Goal: Task Accomplishment & Management: Use online tool/utility

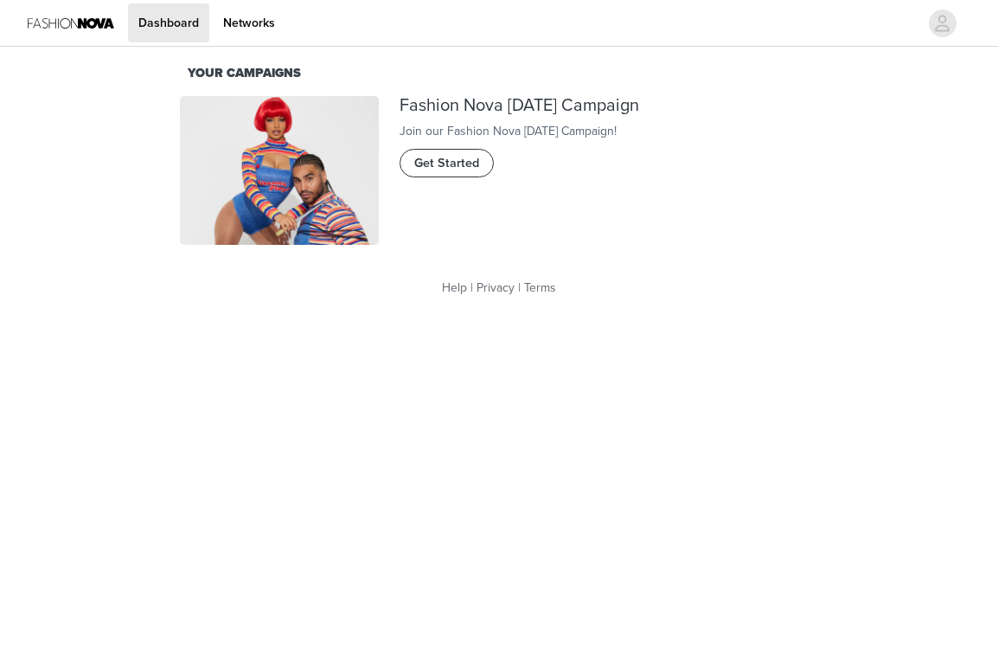
click at [466, 173] on span "Get Started" at bounding box center [446, 163] width 65 height 19
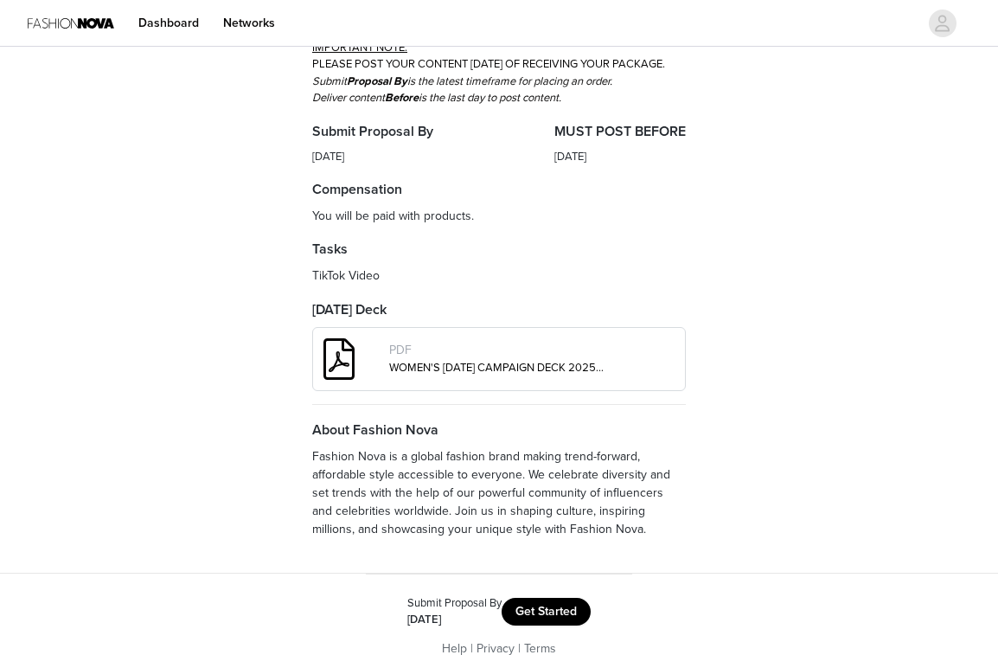
scroll to position [533, 0]
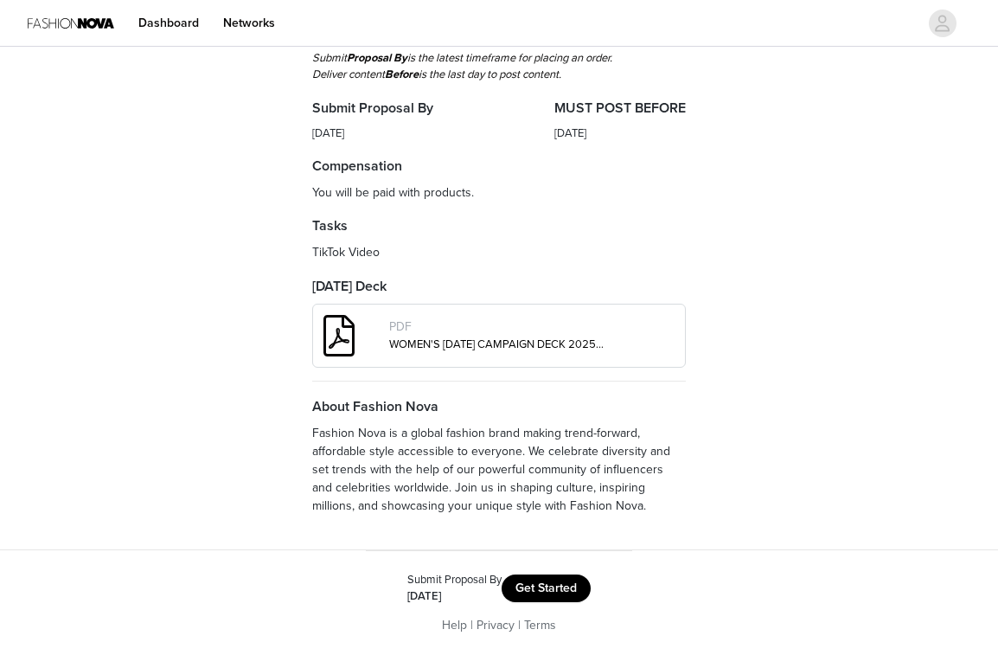
click at [539, 579] on button "Get Started" at bounding box center [546, 588] width 89 height 28
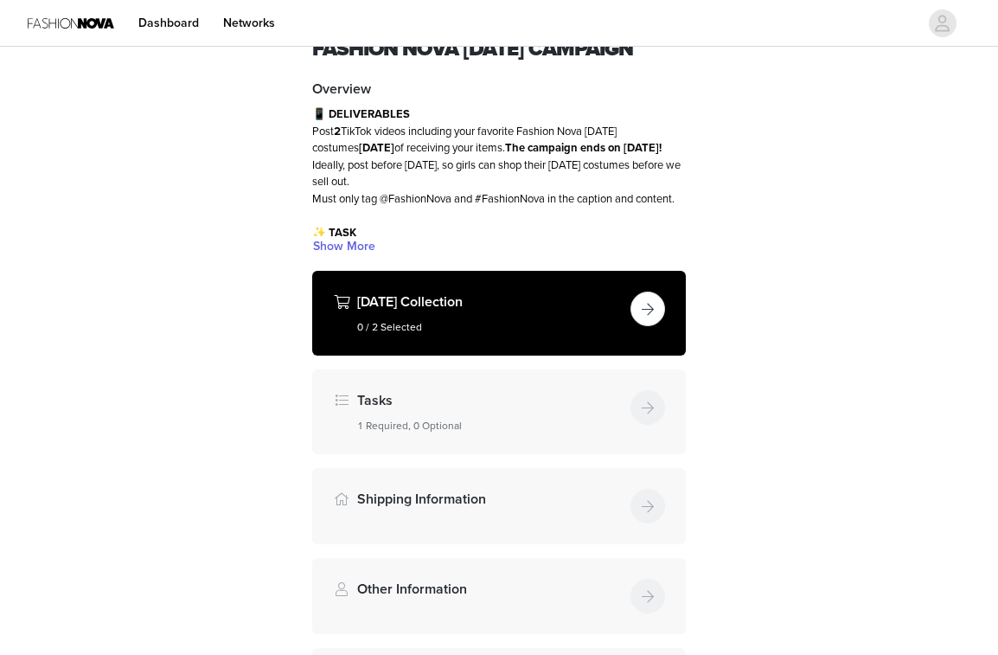
scroll to position [99, 0]
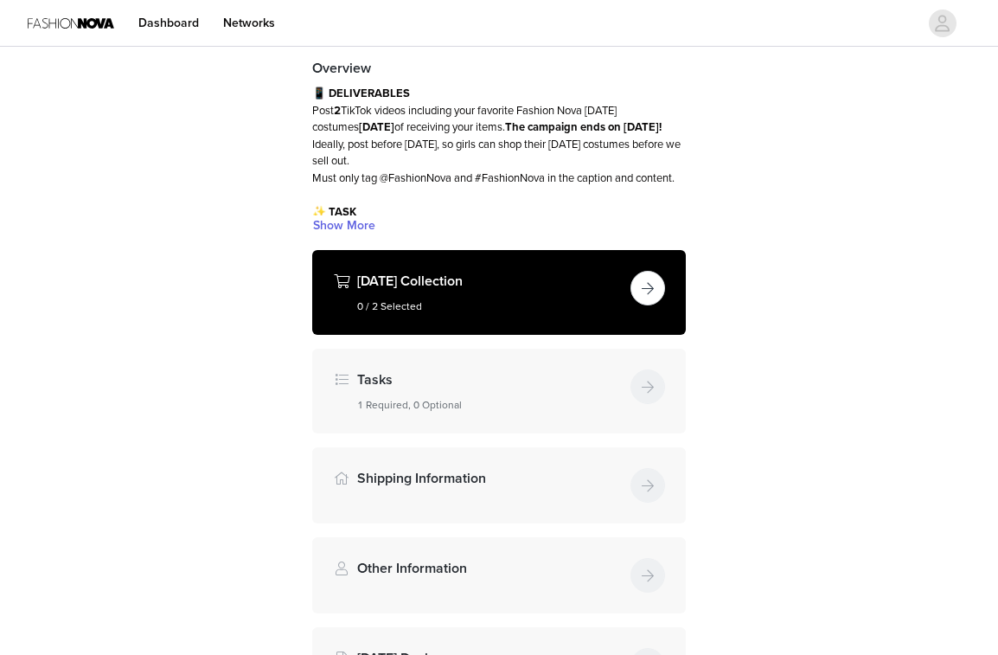
click at [649, 305] on button "button" at bounding box center [647, 288] width 35 height 35
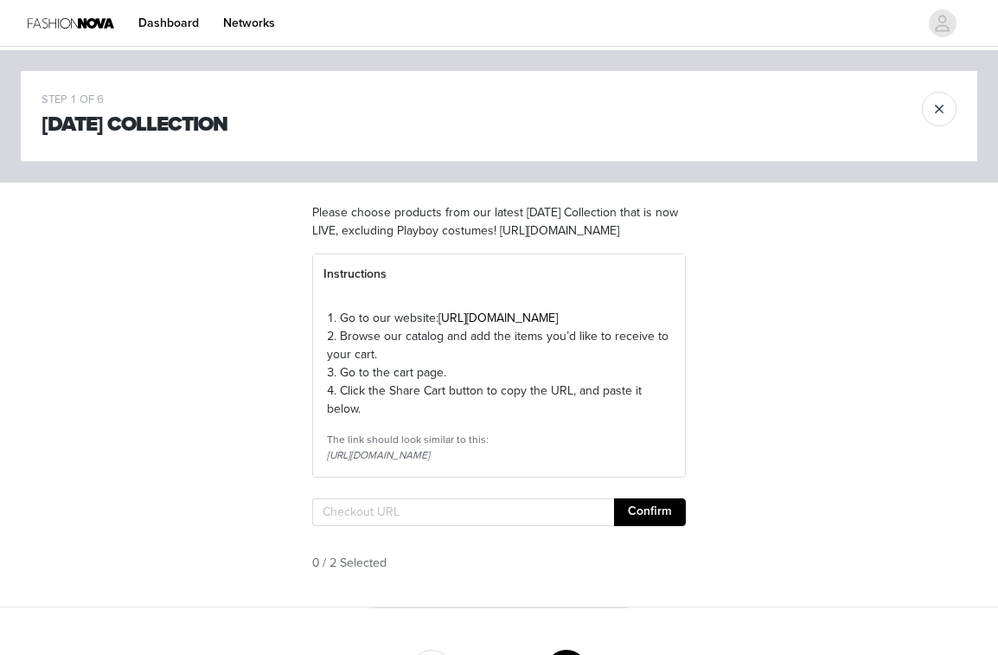
drag, startPoint x: 439, startPoint y: 349, endPoint x: 529, endPoint y: 346, distance: 90.0
click at [529, 325] on link "[URL][DOMAIN_NAME]" at bounding box center [497, 317] width 119 height 15
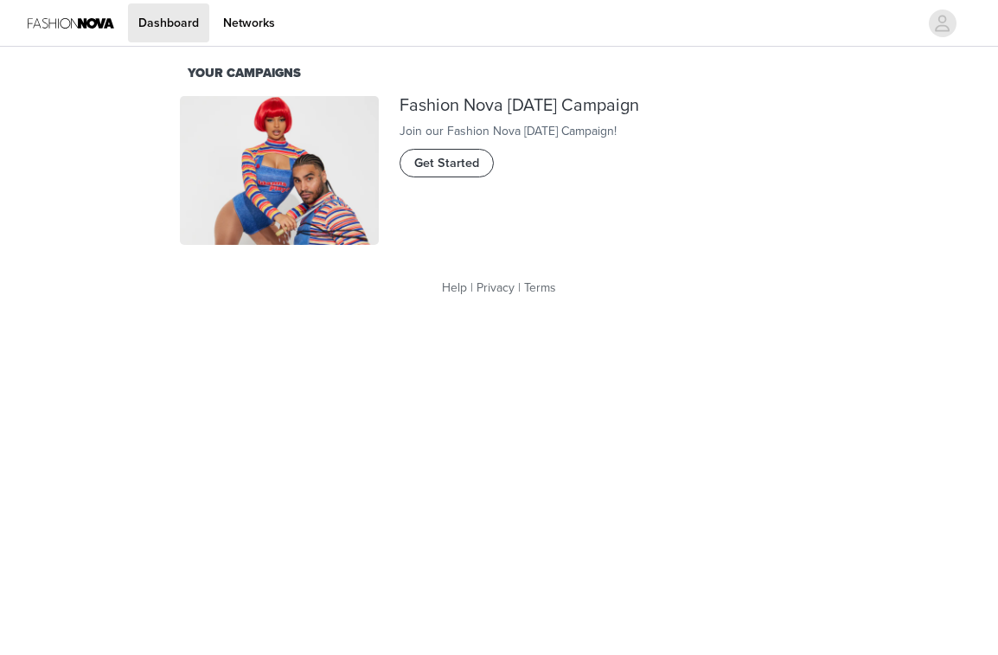
click at [431, 173] on span "Get Started" at bounding box center [446, 163] width 65 height 19
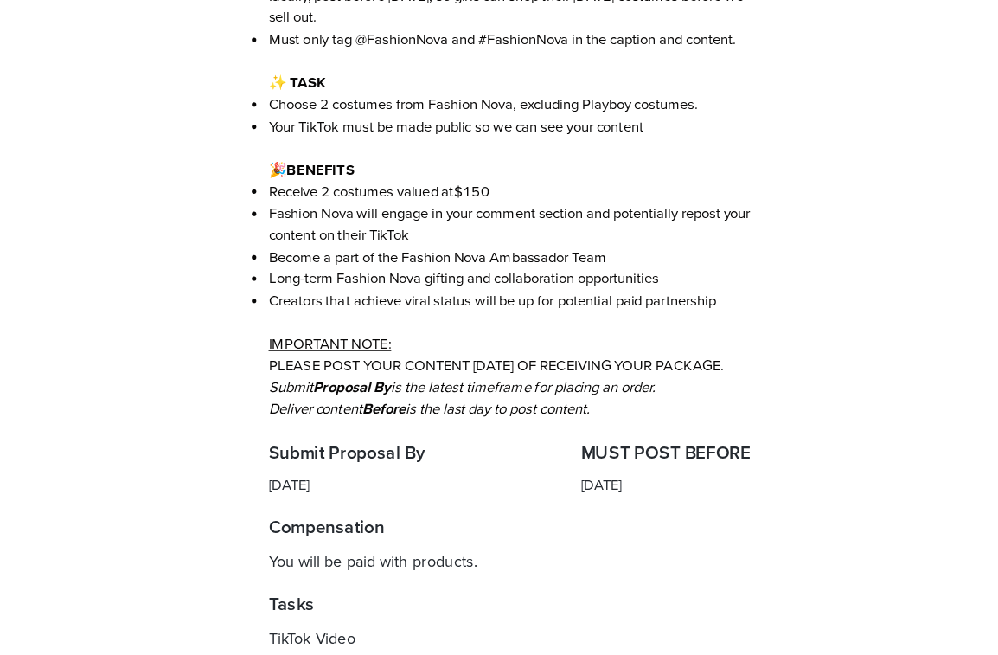
scroll to position [87, 0]
